Goal: Task Accomplishment & Management: Complete application form

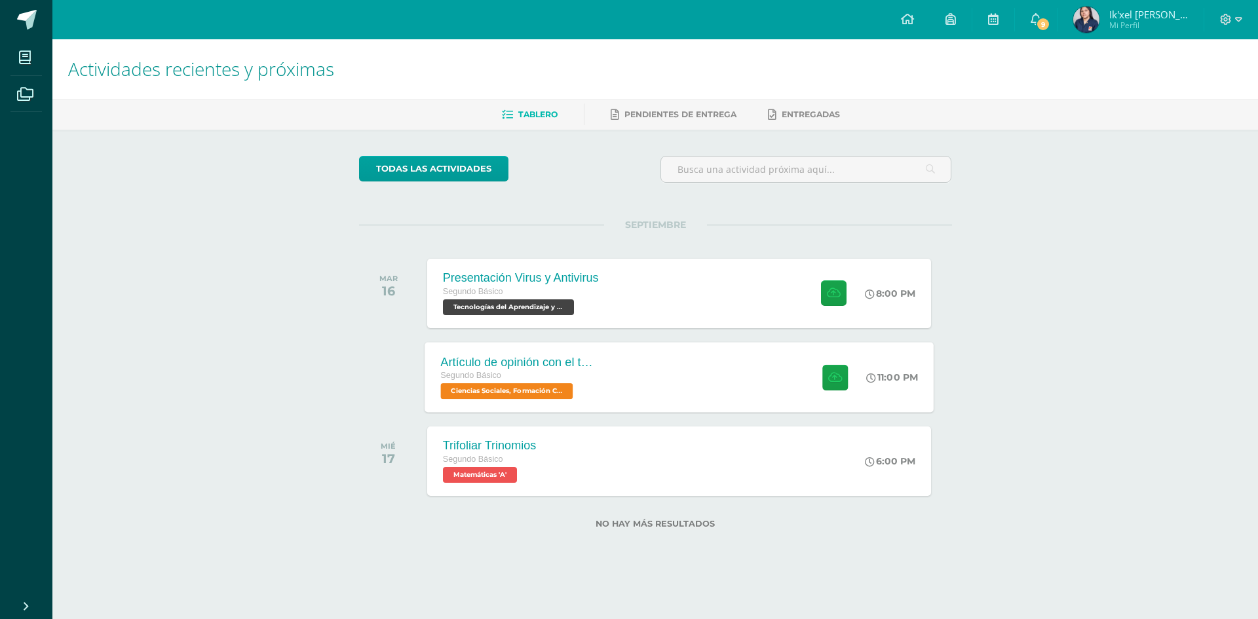
click at [658, 392] on div "Artículo de opinión con el tema "Las 2 Guatemalas" Segundo Básico Ciencias Soci…" at bounding box center [678, 377] width 509 height 70
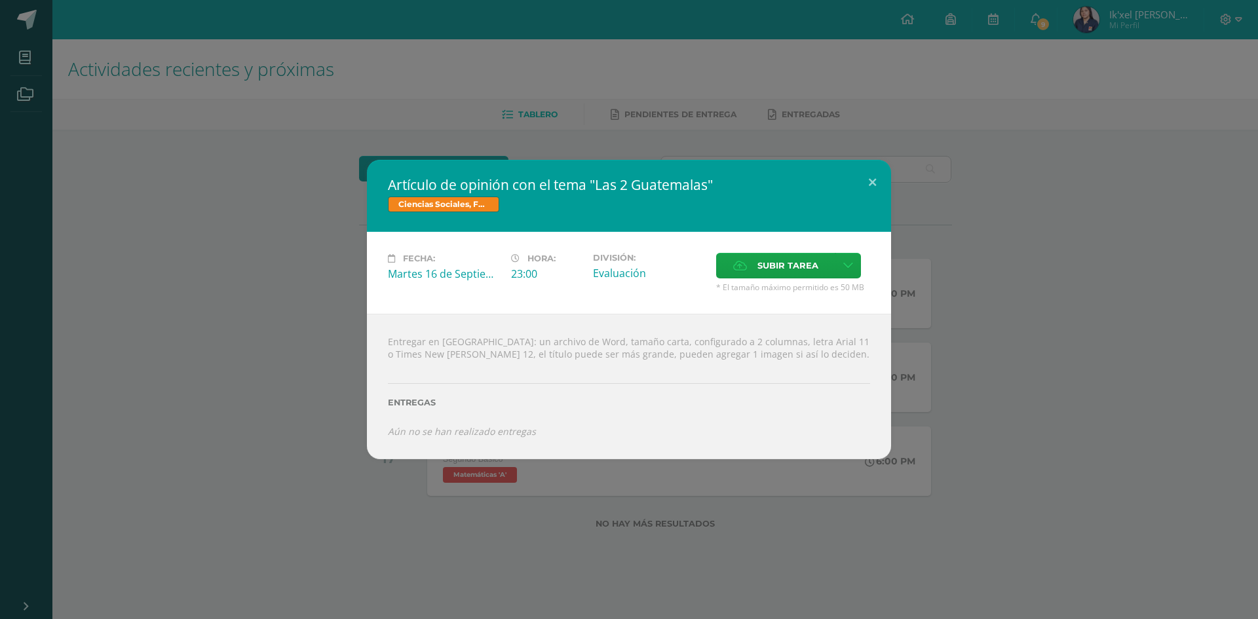
click at [390, 341] on div "Entregar en [GEOGRAPHIC_DATA]: un archivo de Word, tamaño carta, configurado a …" at bounding box center [629, 386] width 524 height 145
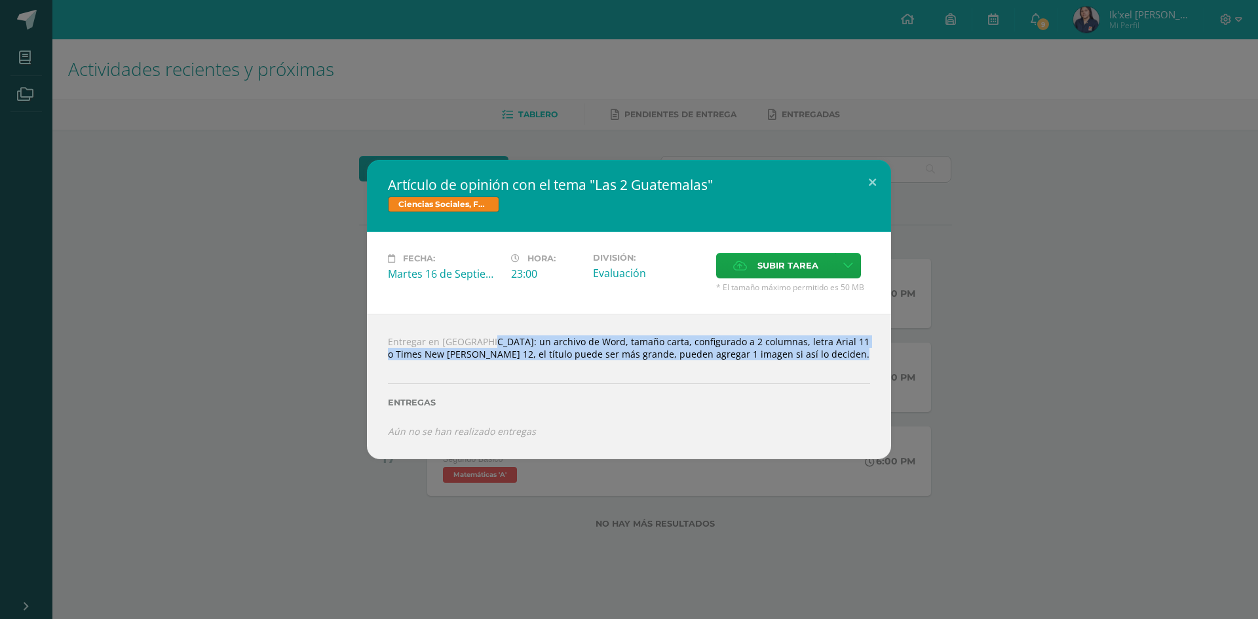
drag, startPoint x: 464, startPoint y: 339, endPoint x: 813, endPoint y: 369, distance: 349.8
click at [813, 369] on div "Entregar en [GEOGRAPHIC_DATA]: un archivo de Word, tamaño carta, configurado a …" at bounding box center [629, 386] width 524 height 145
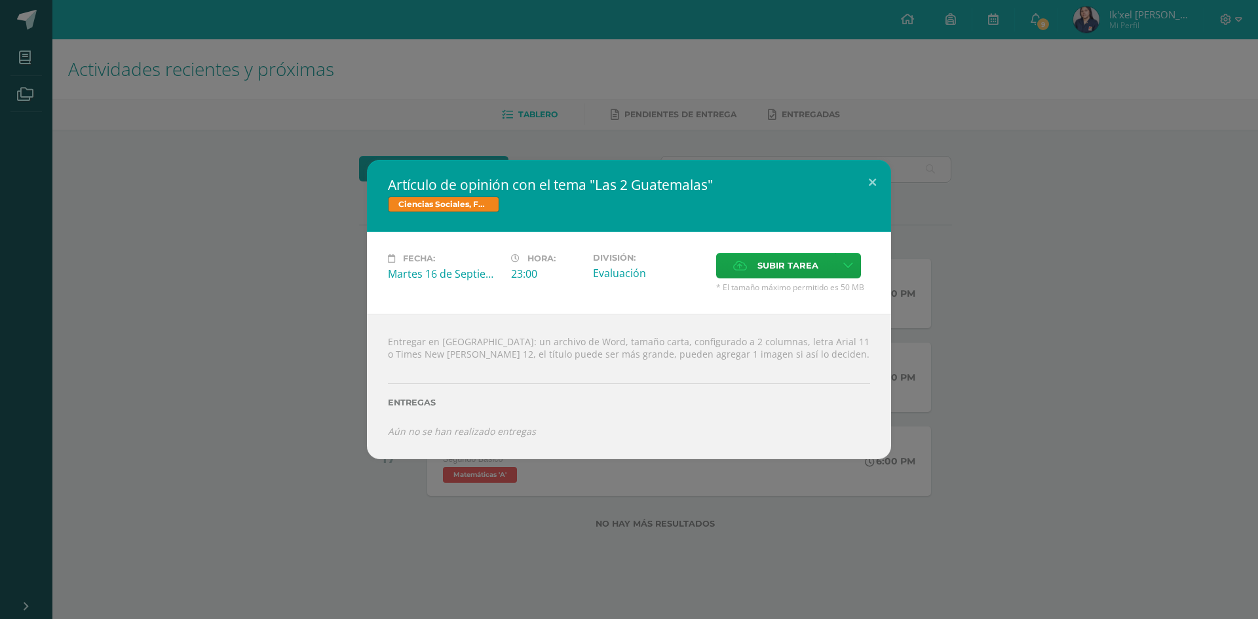
click at [587, 398] on label "Entregas" at bounding box center [629, 403] width 482 height 10
click at [567, 533] on div "Artículo de opinión con el tema "Las 2 Guatemalas" Ciencias Sociales, Formación…" at bounding box center [629, 309] width 1258 height 619
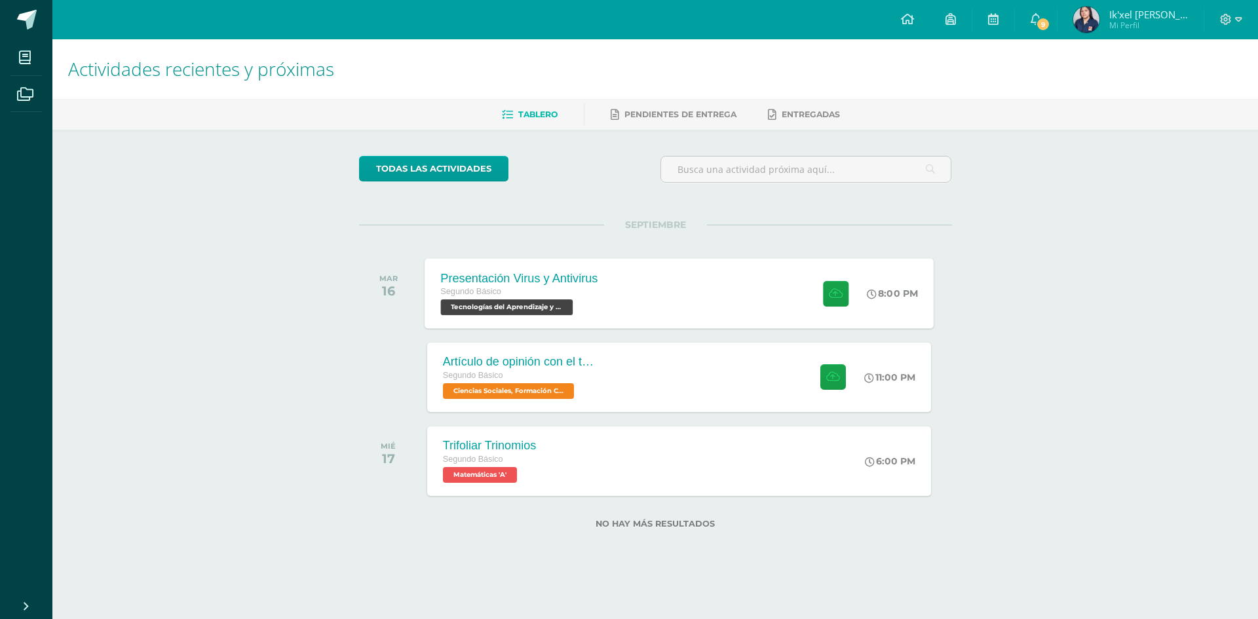
click at [671, 281] on div "Presentación Virus y Antivirus Segundo Básico Tecnologías del Aprendizaje y la …" at bounding box center [678, 293] width 509 height 70
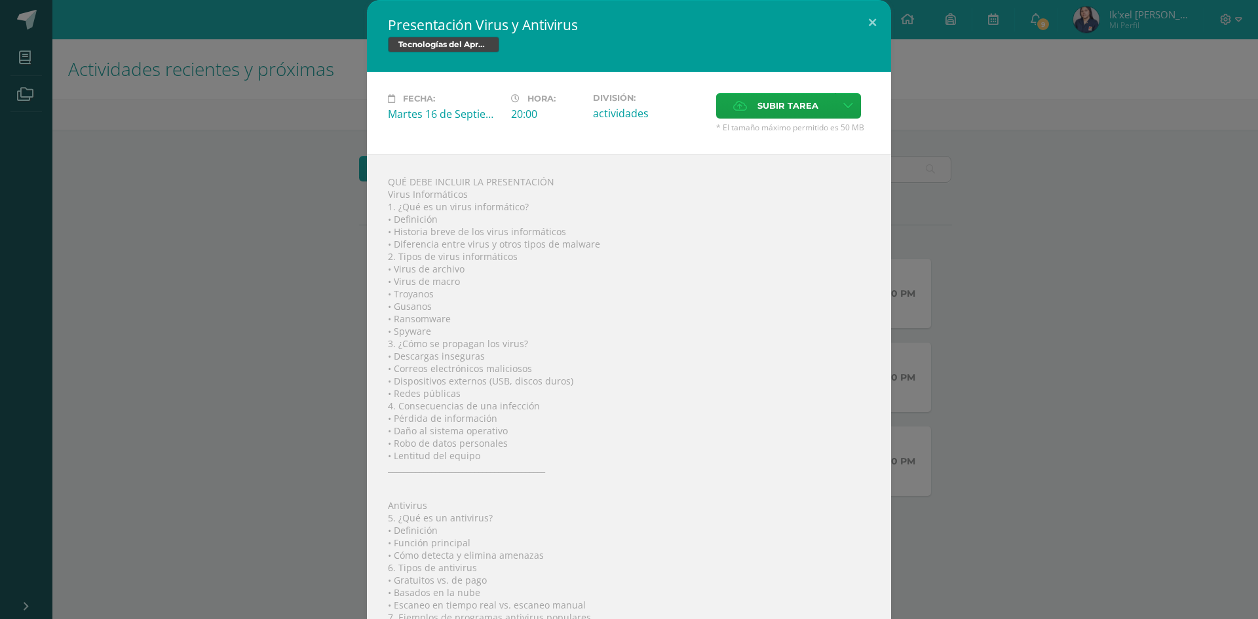
drag, startPoint x: 203, startPoint y: 276, endPoint x: 204, endPoint y: 286, distance: 9.2
click at [204, 284] on div "Presentación Virus y Antivirus Tecnologías del Aprendizaje y la Comunicación Fe…" at bounding box center [628, 460] width 1247 height 921
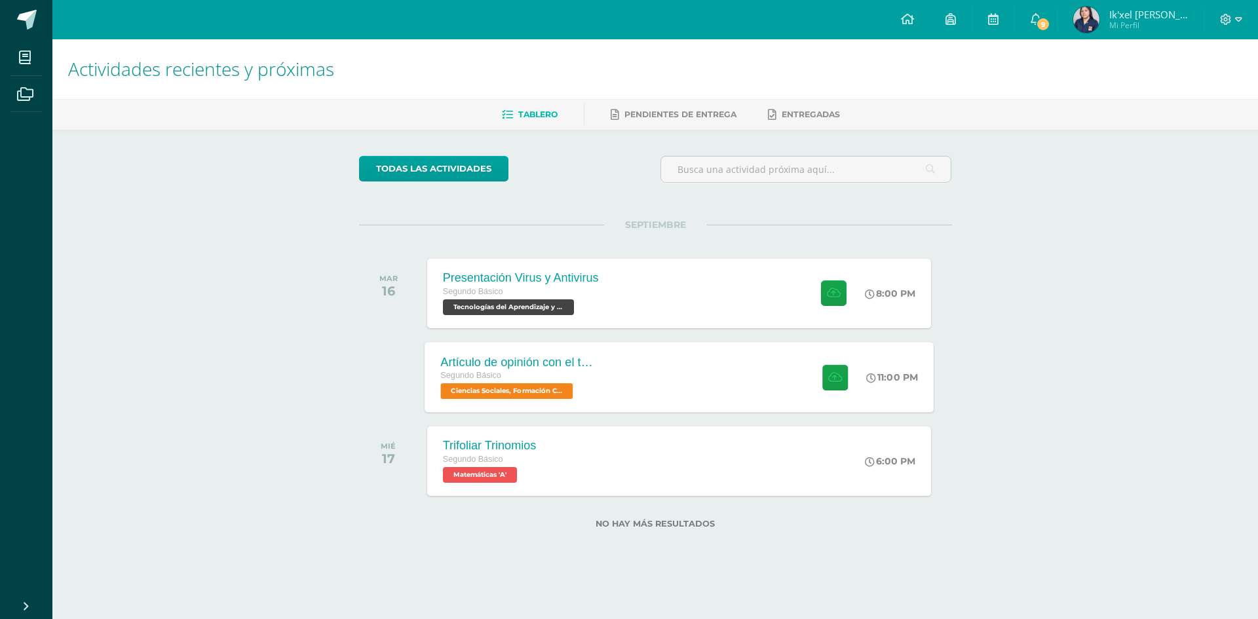
click at [484, 352] on div "Artículo de opinión con el tema "Las 2 Guatemalas" Segundo Básico Ciencias Soci…" at bounding box center [519, 377] width 191 height 70
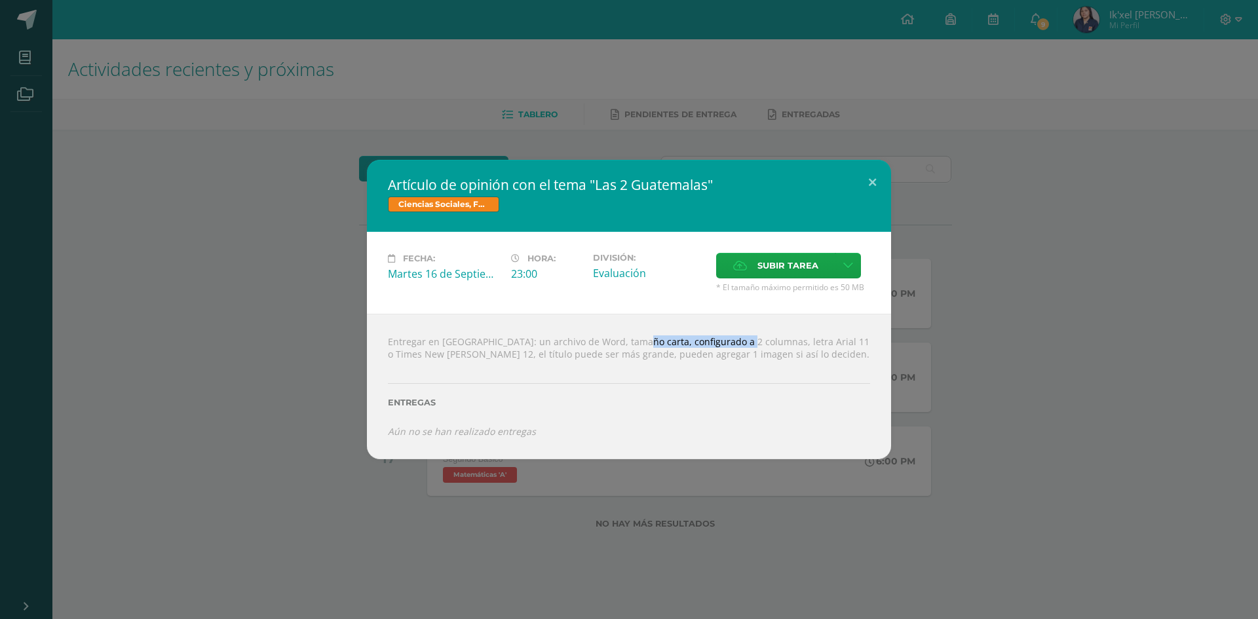
drag, startPoint x: 613, startPoint y: 339, endPoint x: 307, endPoint y: 343, distance: 305.9
click at [715, 336] on div "Entregar en [GEOGRAPHIC_DATA]: un archivo de Word, tamaño carta, configurado a …" at bounding box center [629, 386] width 524 height 145
click at [94, 341] on div "Artículo de opinión con el tema "Las 2 Guatemalas" Ciencias Sociales, Formación…" at bounding box center [628, 309] width 1247 height 299
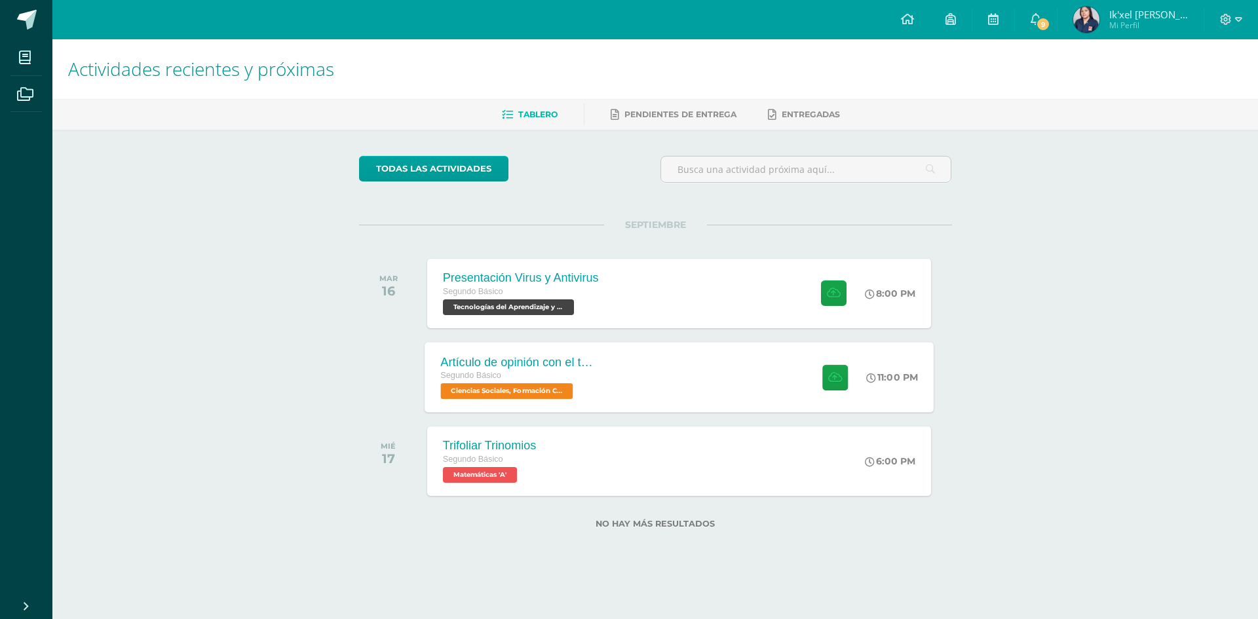
click at [576, 375] on div "Segundo Básico" at bounding box center [519, 376] width 159 height 14
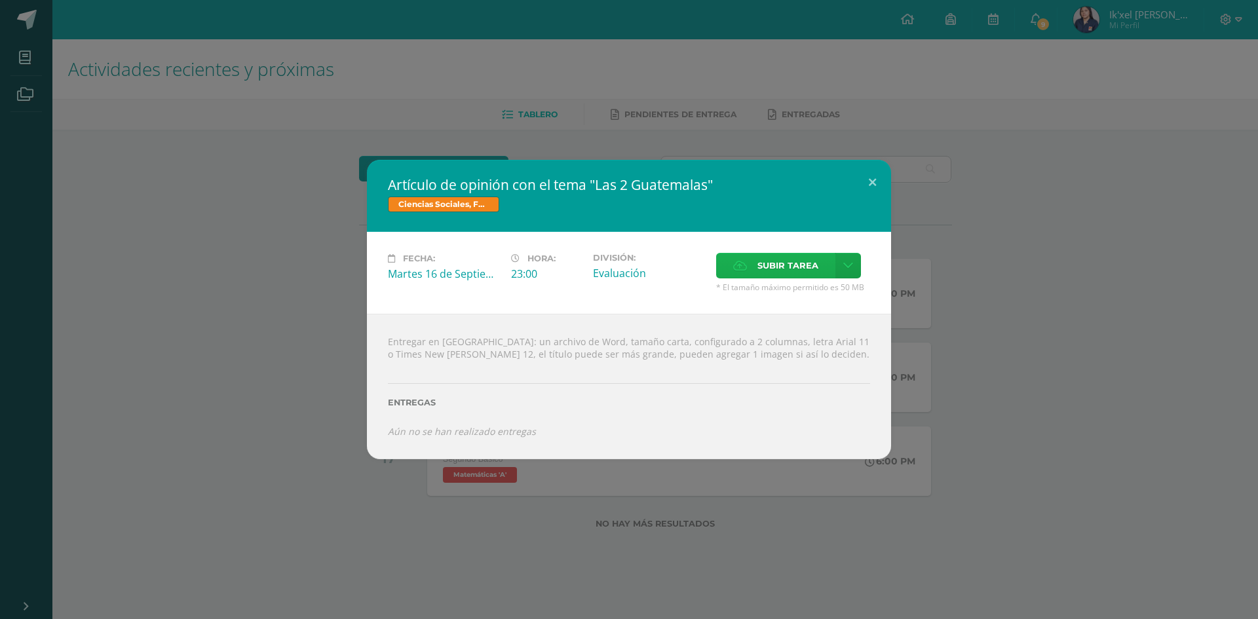
click at [791, 267] on span "Subir tarea" at bounding box center [787, 265] width 61 height 24
click at [0, 0] on input "Subir tarea" at bounding box center [0, 0] width 0 height 0
